Goal: Task Accomplishment & Management: Manage account settings

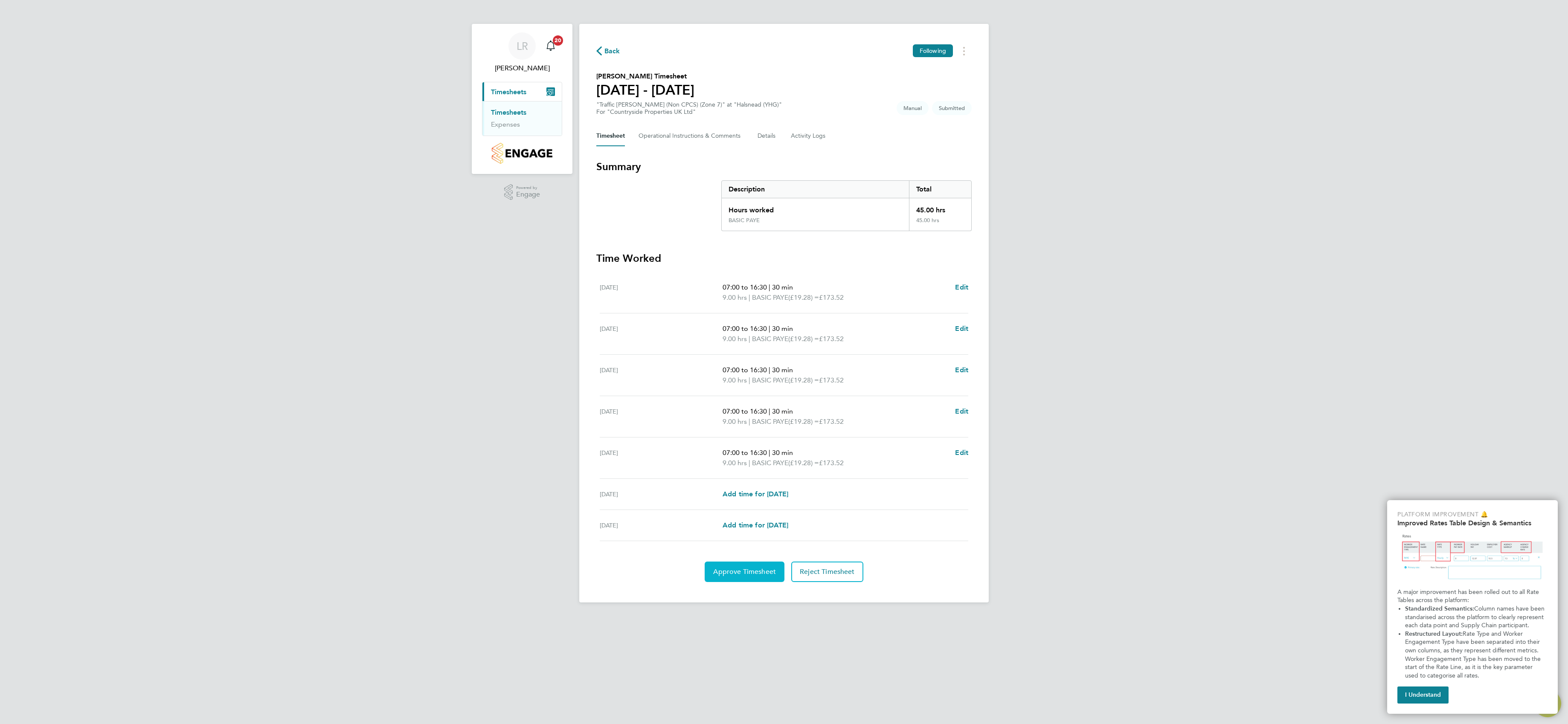
click at [733, 568] on button "Approve Timesheet" at bounding box center [744, 572] width 80 height 21
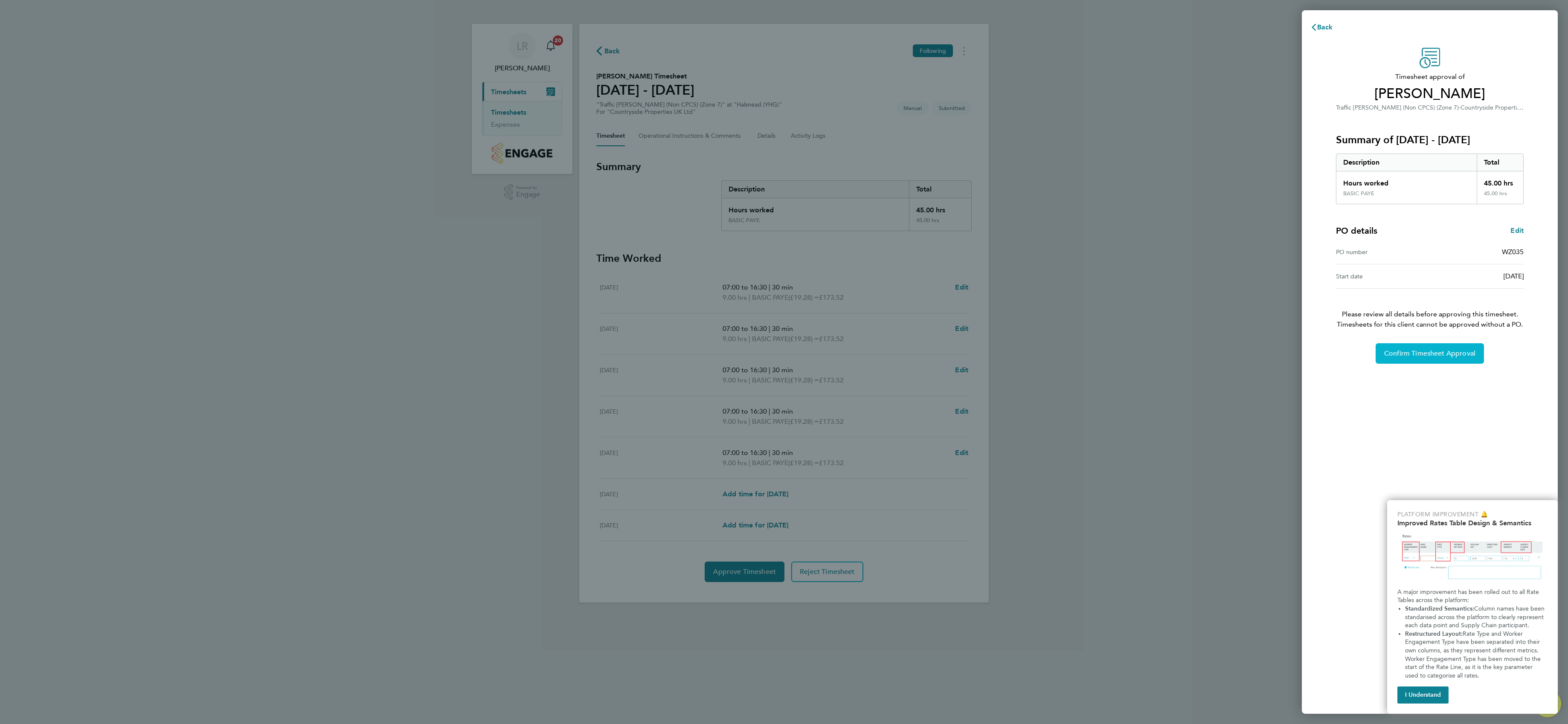
click at [1461, 351] on span "Confirm Timesheet Approval" at bounding box center [1430, 353] width 91 height 9
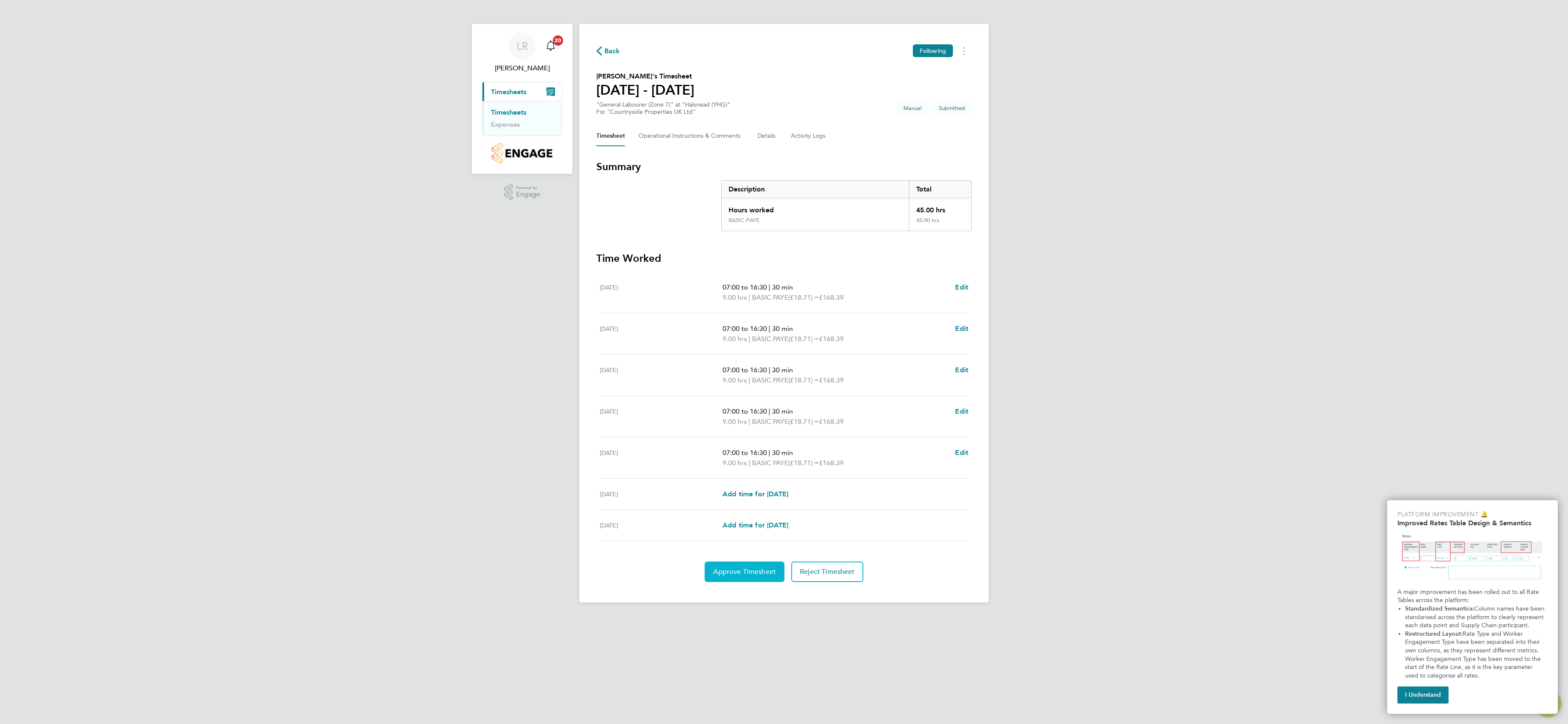
click at [733, 576] on span "Approve Timesheet" at bounding box center [744, 572] width 63 height 9
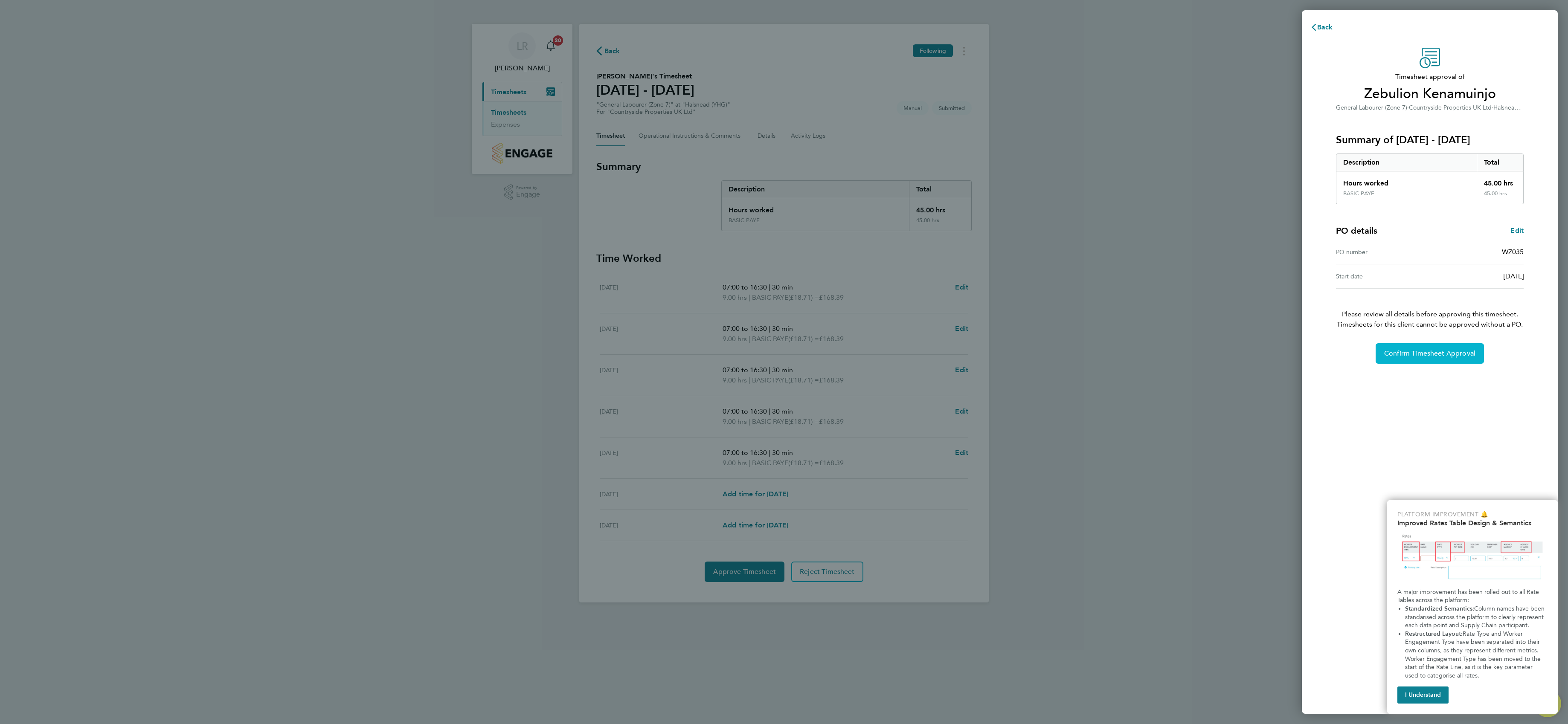
click at [1444, 355] on span "Confirm Timesheet Approval" at bounding box center [1430, 353] width 91 height 9
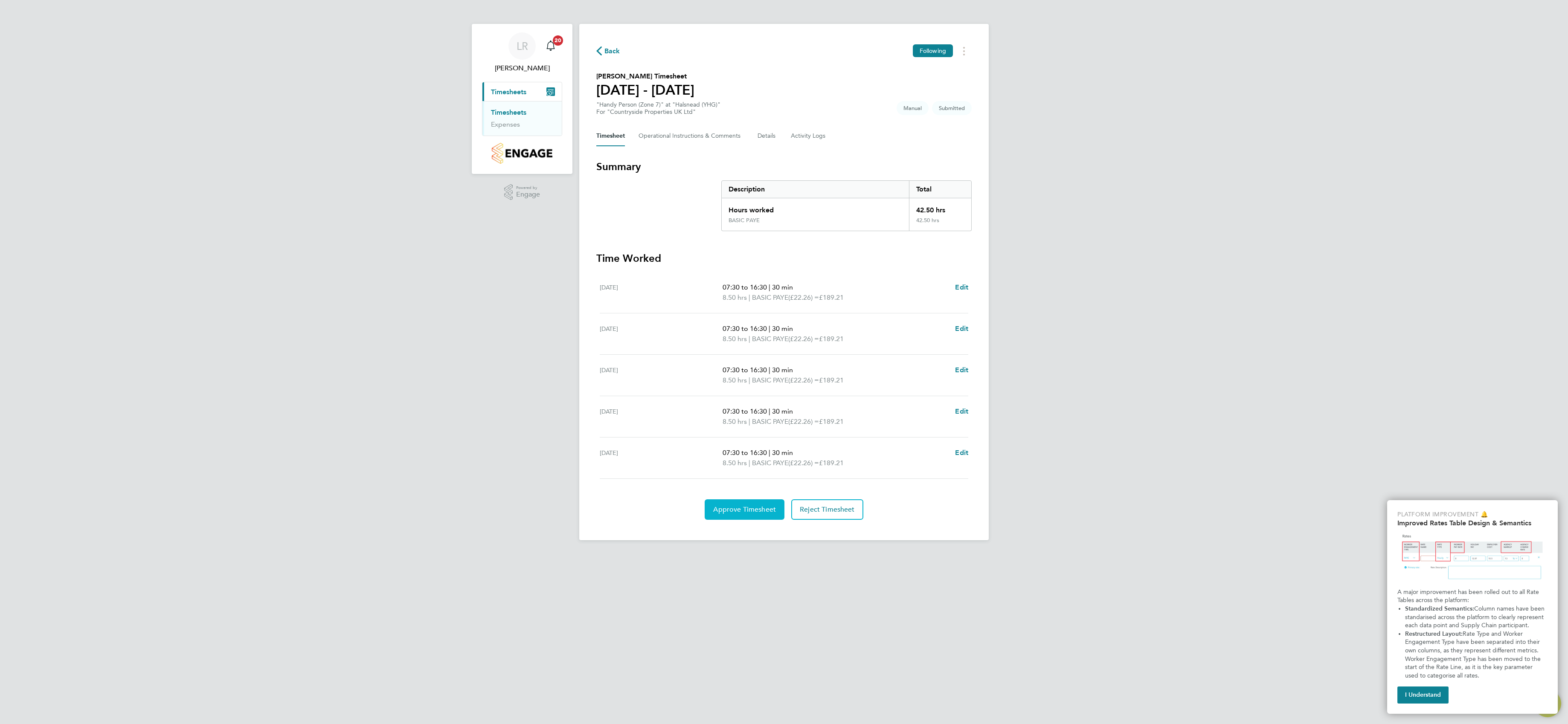
click at [745, 513] on span "Approve Timesheet" at bounding box center [744, 509] width 63 height 9
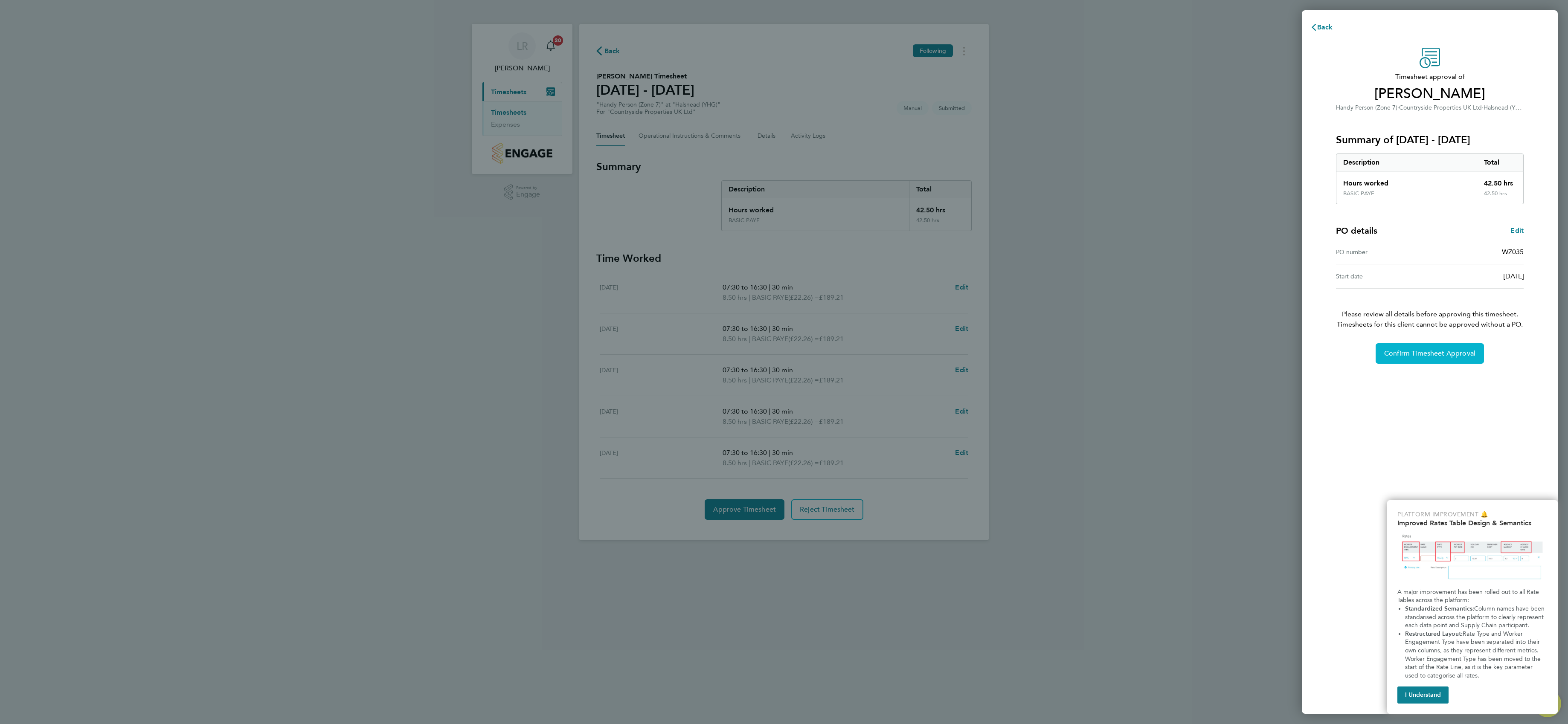
click at [1456, 360] on button "Confirm Timesheet Approval" at bounding box center [1430, 353] width 108 height 21
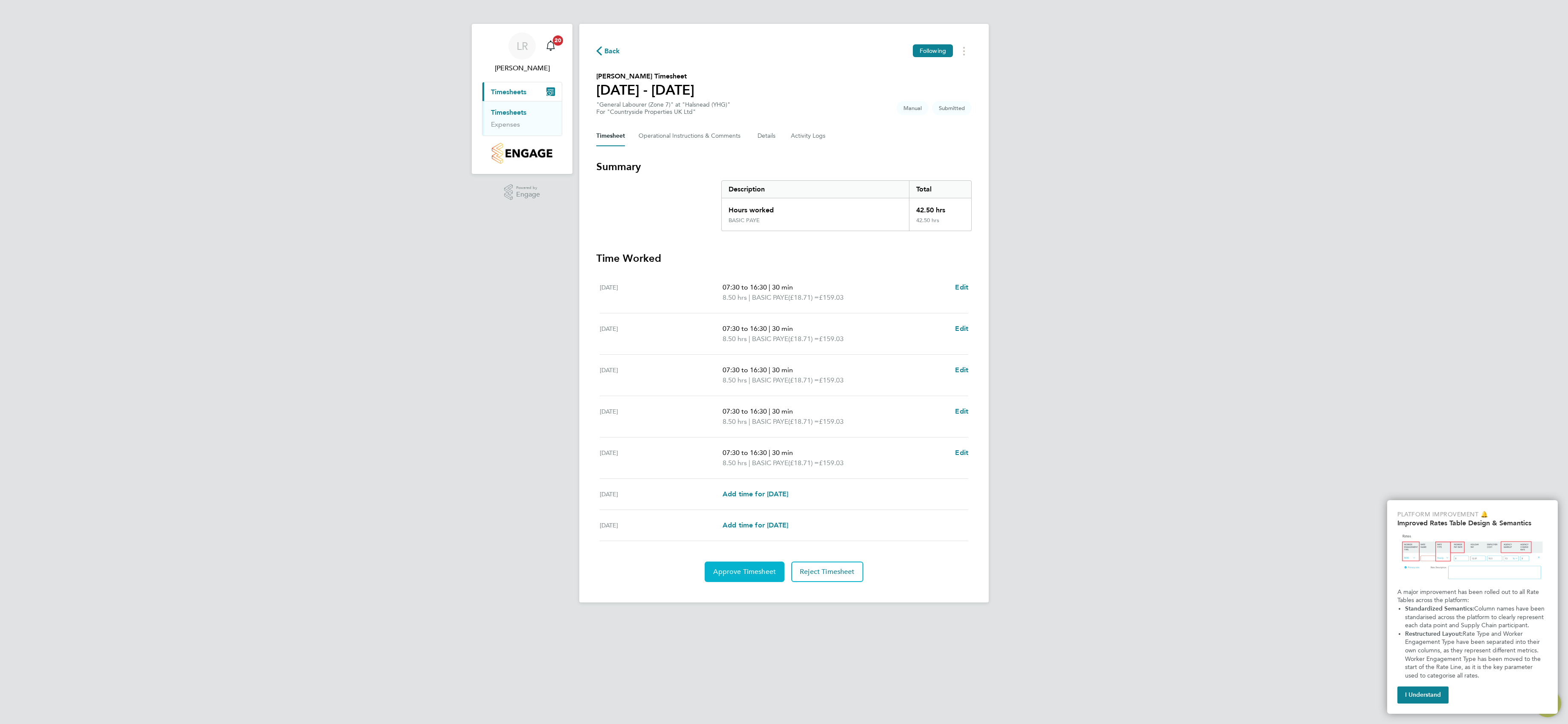
click at [756, 576] on span "Approve Timesheet" at bounding box center [744, 572] width 63 height 9
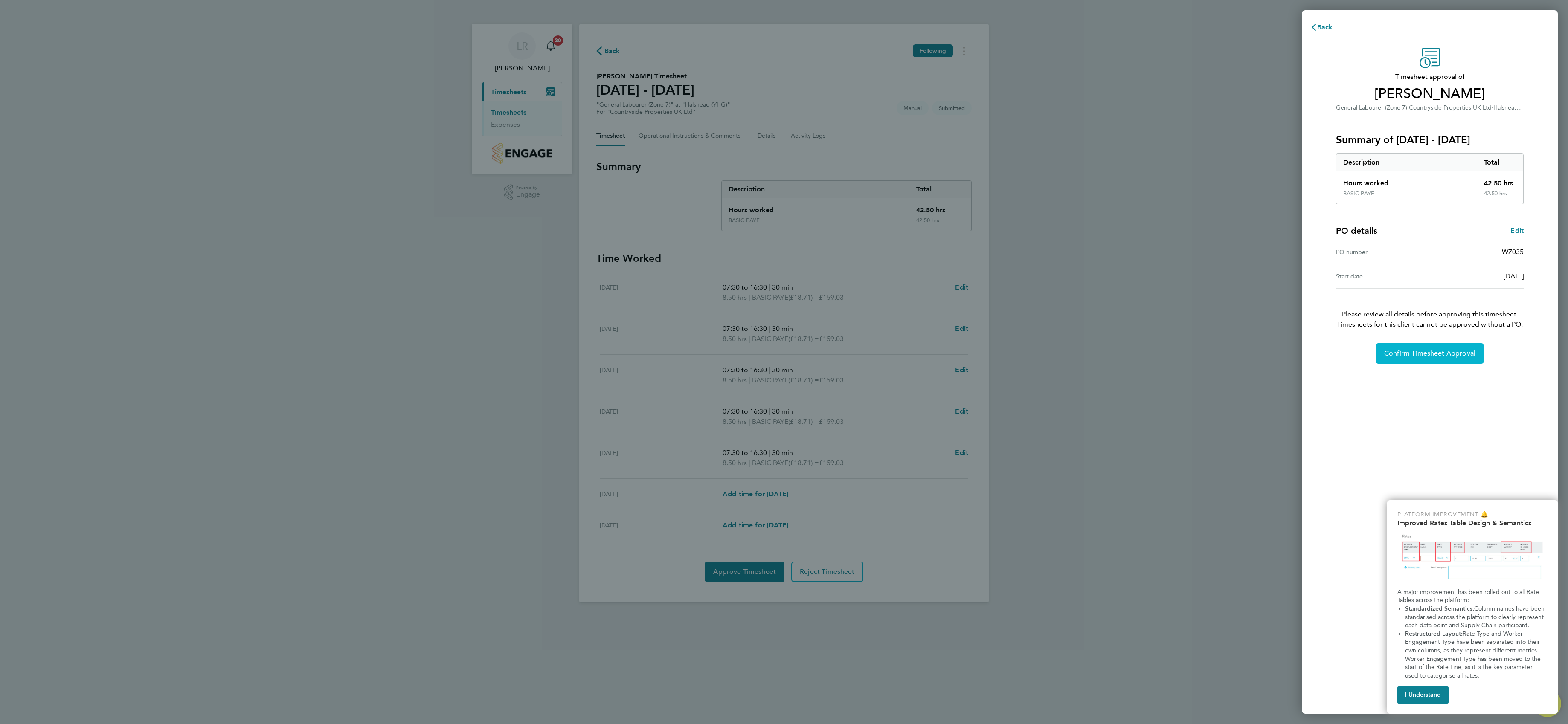
click at [1418, 357] on span "Confirm Timesheet Approval" at bounding box center [1430, 353] width 91 height 9
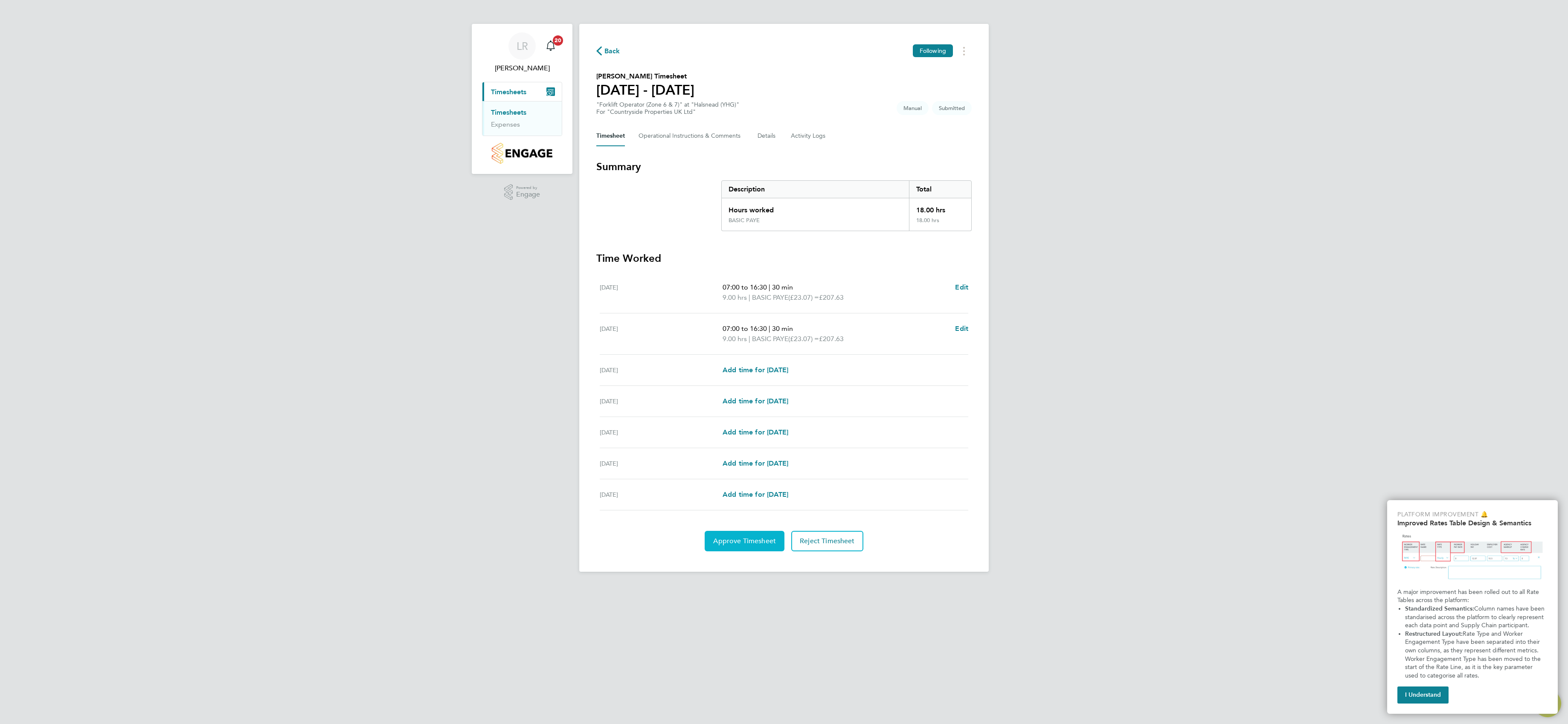
click at [739, 543] on span "Approve Timesheet" at bounding box center [744, 541] width 63 height 9
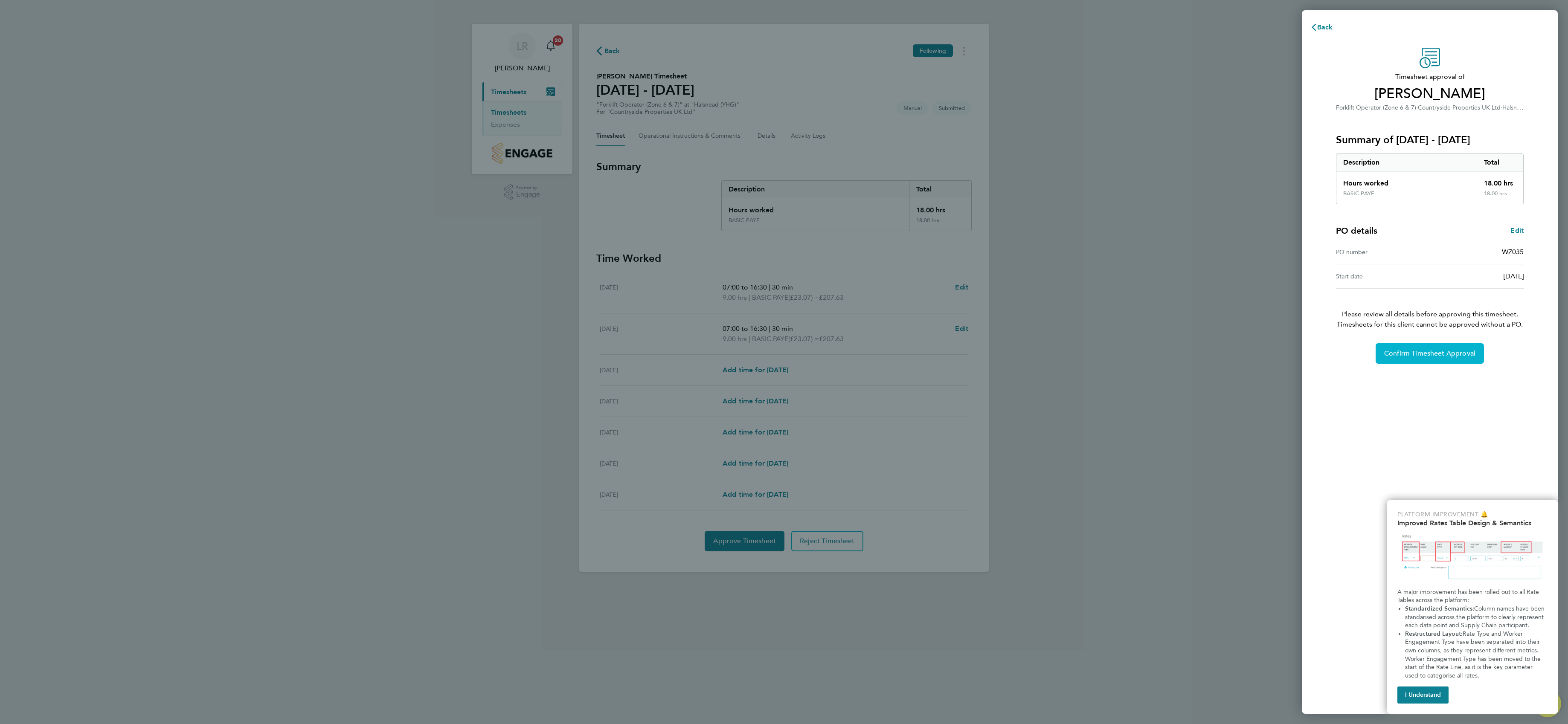
click at [1454, 360] on button "Confirm Timesheet Approval" at bounding box center [1430, 353] width 108 height 21
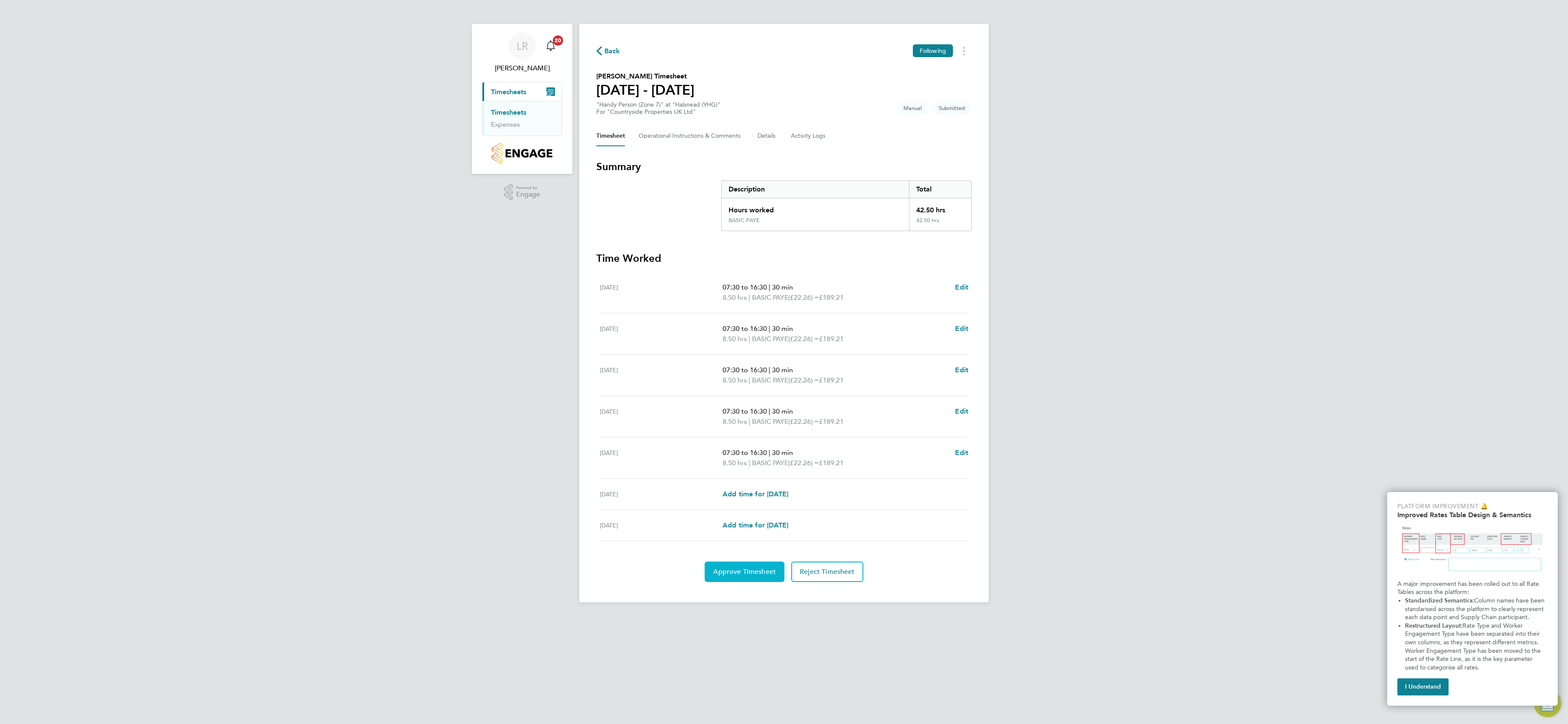
click at [754, 580] on button "Approve Timesheet" at bounding box center [744, 572] width 80 height 21
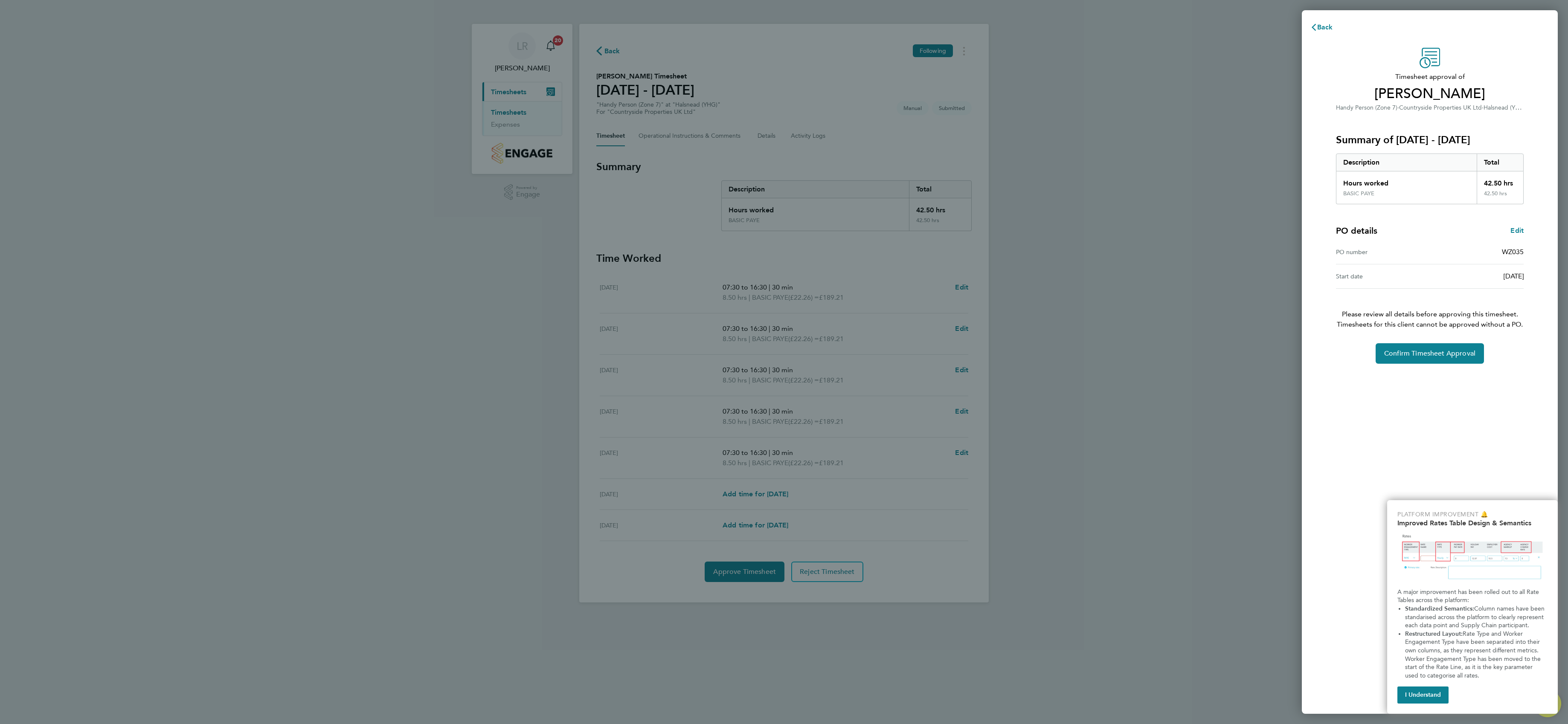
click at [1045, 267] on div "Back Timesheet approval of David Jones Handy Person (Zone 7) · Countryside Prop…" at bounding box center [784, 362] width 1568 height 724
click at [823, 571] on div "Back Timesheet approval of David Jones Handy Person (Zone 7) · Countryside Prop…" at bounding box center [784, 362] width 1568 height 724
click at [1327, 30] on button "Back" at bounding box center [1321, 27] width 40 height 17
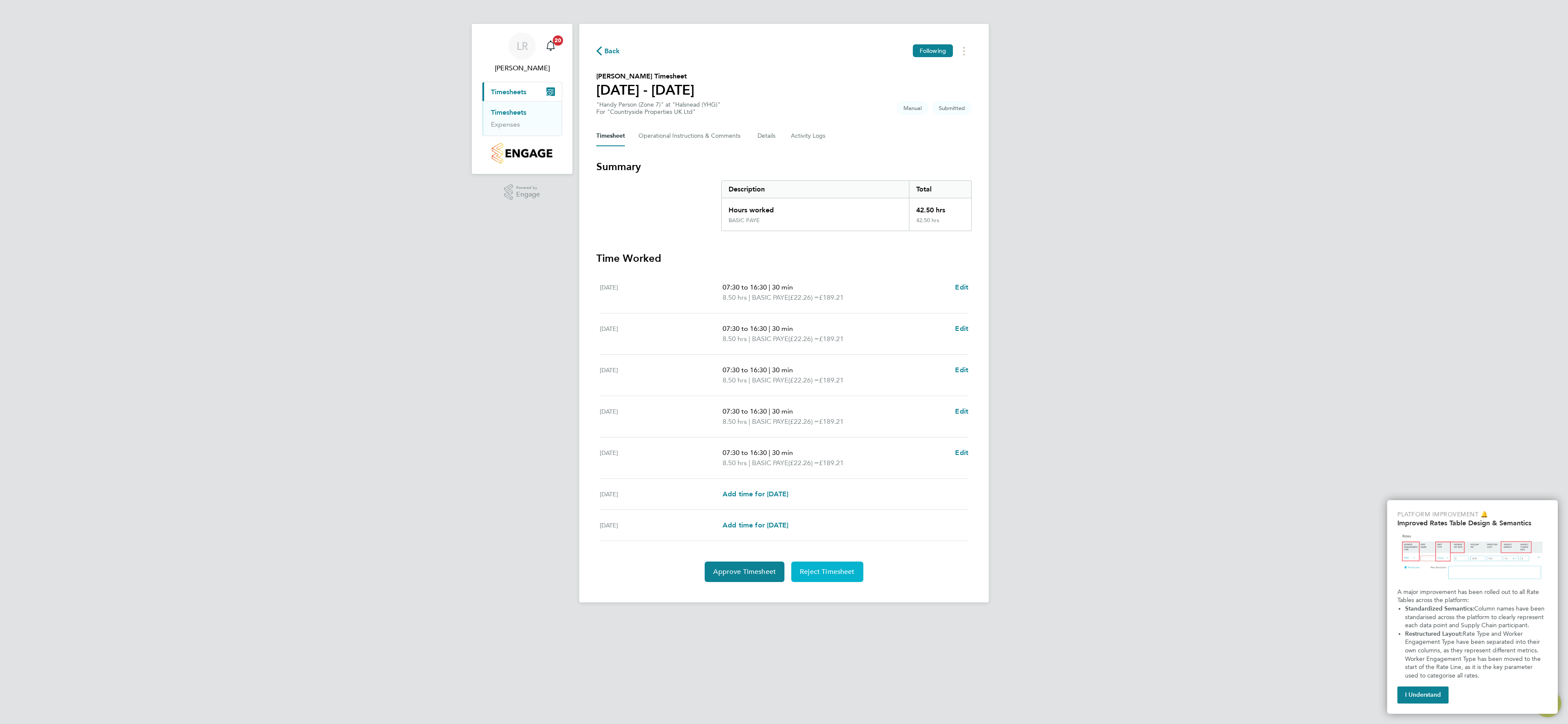
drag, startPoint x: 842, startPoint y: 576, endPoint x: 847, endPoint y: 575, distance: 5.1
click at [842, 575] on span "Reject Timesheet" at bounding box center [827, 572] width 55 height 9
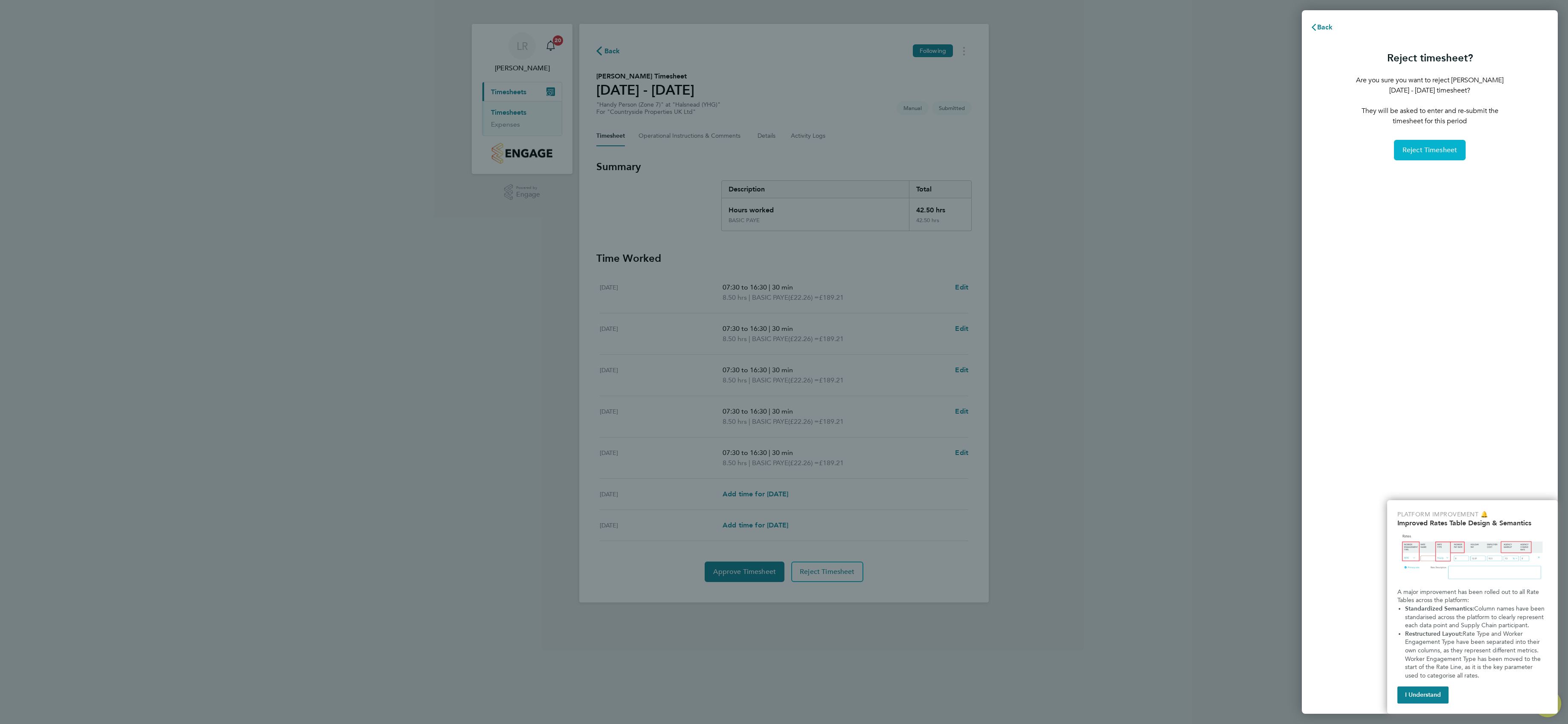
click at [1452, 146] on span "Reject Timesheet" at bounding box center [1430, 150] width 55 height 9
